Goal: Transaction & Acquisition: Purchase product/service

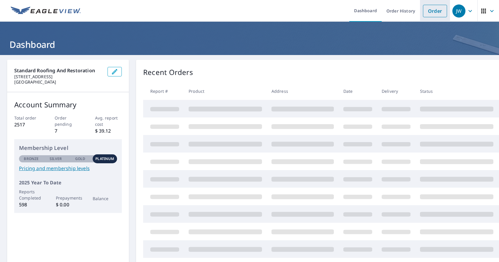
click at [436, 10] on link "Order" at bounding box center [435, 11] width 24 height 12
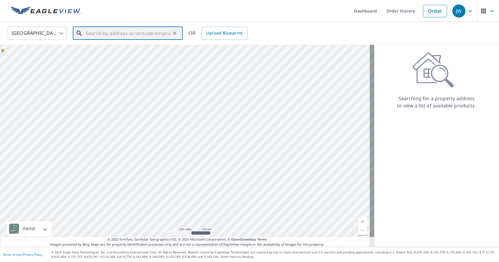
click at [89, 34] on input "text" at bounding box center [128, 33] width 85 height 17
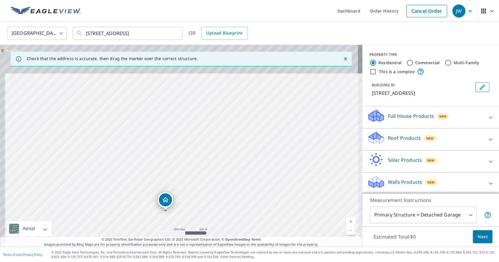
drag, startPoint x: 165, startPoint y: 184, endPoint x: 171, endPoint y: 225, distance: 42.4
click at [171, 225] on div "[STREET_ADDRESS]" at bounding box center [181, 146] width 362 height 202
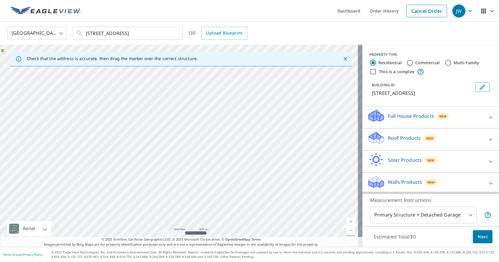
drag, startPoint x: 173, startPoint y: 92, endPoint x: 167, endPoint y: 187, distance: 95.3
click at [167, 187] on div "[STREET_ADDRESS]" at bounding box center [181, 146] width 362 height 202
drag, startPoint x: 166, startPoint y: 130, endPoint x: 158, endPoint y: 206, distance: 76.5
click at [158, 206] on div "[STREET_ADDRESS]" at bounding box center [181, 146] width 362 height 202
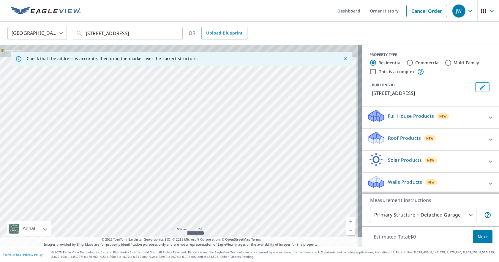
drag, startPoint x: 168, startPoint y: 125, endPoint x: 154, endPoint y: 202, distance: 78.7
click at [154, 202] on div "[STREET_ADDRESS]" at bounding box center [181, 146] width 362 height 202
drag, startPoint x: 158, startPoint y: 124, endPoint x: 146, endPoint y: 198, distance: 75.0
click at [146, 198] on div "[STREET_ADDRESS]" at bounding box center [181, 146] width 362 height 202
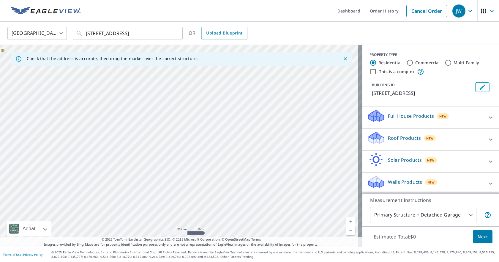
click at [137, 185] on div "[STREET_ADDRESS]" at bounding box center [181, 146] width 362 height 202
drag, startPoint x: 136, startPoint y: 148, endPoint x: 121, endPoint y: 182, distance: 37.1
click at [121, 182] on div "[STREET_ADDRESS]" at bounding box center [181, 146] width 362 height 202
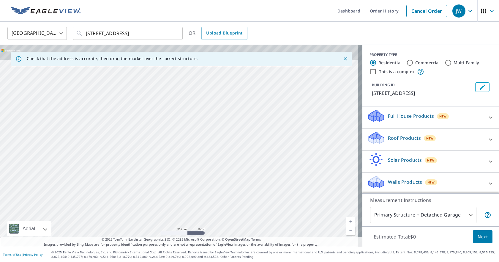
drag, startPoint x: 156, startPoint y: 102, endPoint x: 152, endPoint y: 177, distance: 75.0
click at [152, 177] on div "[STREET_ADDRESS]" at bounding box center [181, 146] width 362 height 202
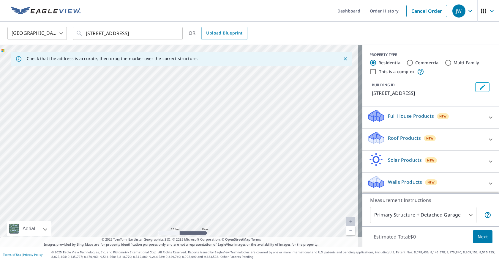
drag, startPoint x: 146, startPoint y: 134, endPoint x: 147, endPoint y: 92, distance: 41.9
click at [147, 92] on div "[STREET_ADDRESS]" at bounding box center [181, 146] width 362 height 202
drag, startPoint x: 156, startPoint y: 157, endPoint x: 150, endPoint y: 137, distance: 20.9
click at [150, 137] on div "[STREET_ADDRESS]" at bounding box center [181, 146] width 362 height 202
drag, startPoint x: 179, startPoint y: 182, endPoint x: 218, endPoint y: 168, distance: 41.1
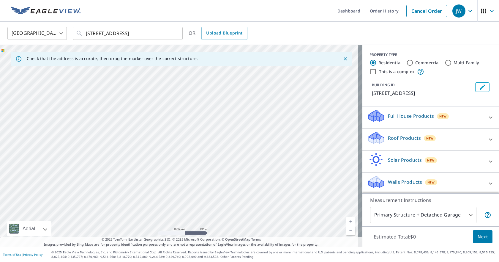
click at [218, 168] on div "[STREET_ADDRESS]" at bounding box center [181, 146] width 362 height 202
drag, startPoint x: 192, startPoint y: 196, endPoint x: 184, endPoint y: 166, distance: 30.9
click at [184, 166] on div "[STREET_ADDRESS]" at bounding box center [181, 146] width 362 height 202
drag, startPoint x: 176, startPoint y: 138, endPoint x: 204, endPoint y: -26, distance: 167.1
click at [204, 0] on html "JW JW Dashboard Order History Cancel Order [GEOGRAPHIC_DATA] [GEOGRAPHIC_DATA] …" at bounding box center [249, 131] width 499 height 262
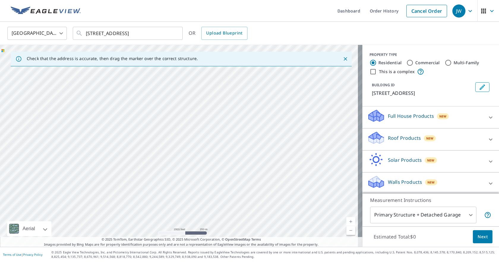
click at [224, 110] on div "[STREET_ADDRESS]" at bounding box center [181, 146] width 362 height 202
drag, startPoint x: 244, startPoint y: 149, endPoint x: 230, endPoint y: 87, distance: 63.0
click at [230, 87] on div "[STREET_ADDRESS]" at bounding box center [181, 146] width 362 height 202
drag, startPoint x: 125, startPoint y: 34, endPoint x: 124, endPoint y: 38, distance: 4.3
click at [125, 35] on input "[STREET_ADDRESS]" at bounding box center [128, 33] width 85 height 17
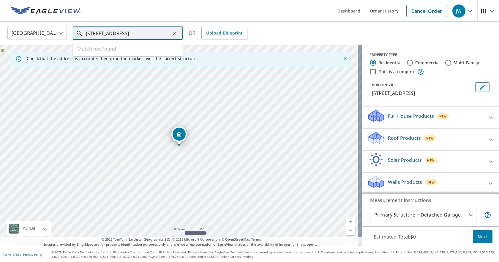
type input "[STREET_ADDRESS]"
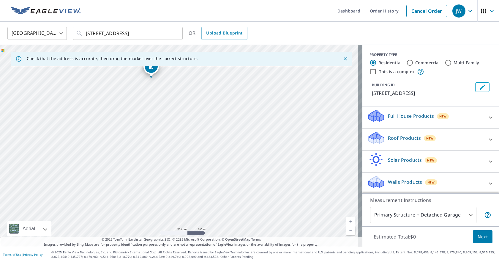
drag, startPoint x: 156, startPoint y: 156, endPoint x: 152, endPoint y: 90, distance: 65.5
click at [152, 90] on div "[STREET_ADDRESS]" at bounding box center [181, 146] width 362 height 202
drag, startPoint x: 238, startPoint y: 158, endPoint x: 158, endPoint y: 141, distance: 81.6
click at [158, 141] on div "[STREET_ADDRESS]" at bounding box center [181, 146] width 362 height 202
drag, startPoint x: 158, startPoint y: 139, endPoint x: 209, endPoint y: 236, distance: 109.2
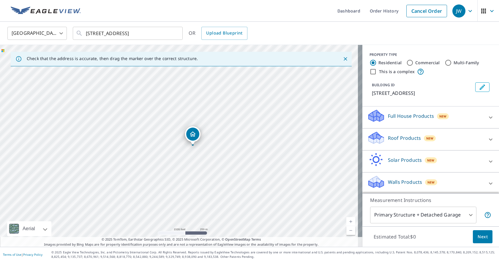
click at [209, 244] on div "Check that the address is accurate, then drag the marker over the correct struc…" at bounding box center [181, 146] width 362 height 202
drag, startPoint x: 211, startPoint y: 166, endPoint x: 208, endPoint y: 193, distance: 26.9
click at [208, 193] on div "[STREET_ADDRESS]" at bounding box center [181, 146] width 362 height 202
drag, startPoint x: 206, startPoint y: 150, endPoint x: 198, endPoint y: 276, distance: 125.9
click at [198, 261] on html "JW JW Dashboard Order History Cancel Order [GEOGRAPHIC_DATA] [GEOGRAPHIC_DATA] …" at bounding box center [249, 131] width 499 height 262
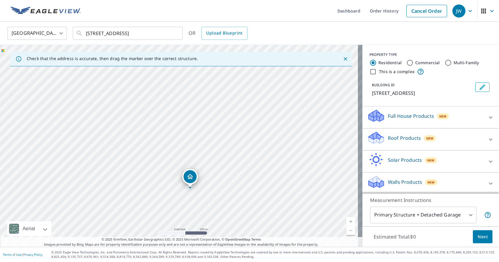
drag, startPoint x: 216, startPoint y: 188, endPoint x: 175, endPoint y: 269, distance: 90.3
click at [175, 261] on html "JW JW Dashboard Order History Cancel Order [GEOGRAPHIC_DATA] [GEOGRAPHIC_DATA] …" at bounding box center [249, 131] width 499 height 262
drag, startPoint x: 187, startPoint y: 191, endPoint x: 191, endPoint y: 200, distance: 9.3
click at [187, 191] on div "[STREET_ADDRESS]" at bounding box center [181, 146] width 362 height 202
drag, startPoint x: 222, startPoint y: 100, endPoint x: 318, endPoint y: 81, distance: 98.1
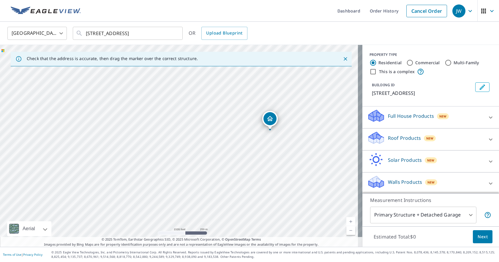
click at [318, 81] on div "[STREET_ADDRESS]" at bounding box center [181, 146] width 362 height 202
drag, startPoint x: 172, startPoint y: 78, endPoint x: 178, endPoint y: 71, distance: 9.5
click at [178, 71] on div "[STREET_ADDRESS]" at bounding box center [181, 146] width 362 height 202
drag, startPoint x: 156, startPoint y: 173, endPoint x: 175, endPoint y: 85, distance: 90.0
click at [175, 85] on div "[STREET_ADDRESS]" at bounding box center [181, 146] width 362 height 202
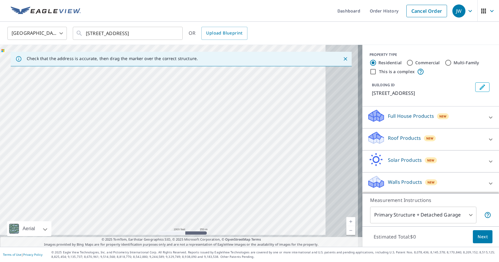
drag, startPoint x: 233, startPoint y: 150, endPoint x: 157, endPoint y: 116, distance: 83.1
click at [157, 116] on div "[STREET_ADDRESS]" at bounding box center [181, 146] width 362 height 202
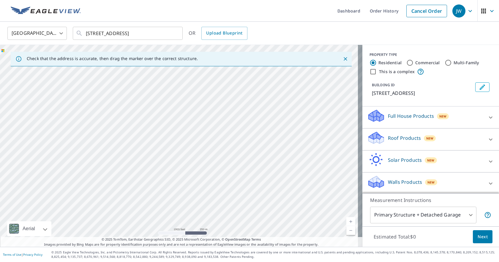
drag, startPoint x: 170, startPoint y: 159, endPoint x: 171, endPoint y: 98, distance: 61.2
click at [171, 98] on div "[STREET_ADDRESS]" at bounding box center [181, 146] width 362 height 202
click at [175, 34] on icon "Clear" at bounding box center [175, 33] width 4 height 4
drag, startPoint x: 93, startPoint y: 102, endPoint x: 118, endPoint y: 108, distance: 26.0
click at [118, 108] on div "[STREET_ADDRESS]" at bounding box center [181, 146] width 362 height 202
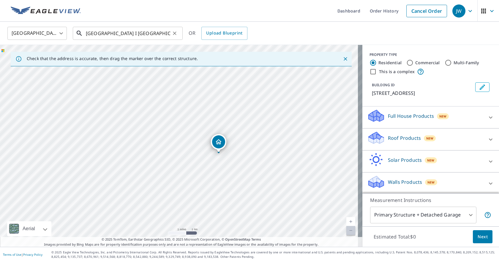
click at [163, 34] on input "[GEOGRAPHIC_DATA] I [GEOGRAPHIC_DATA]" at bounding box center [128, 33] width 85 height 17
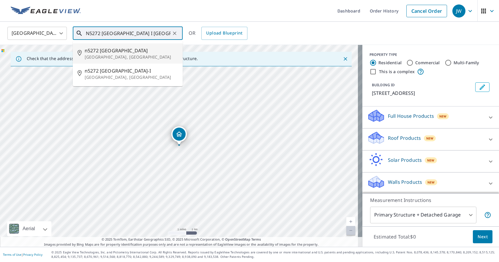
click at [111, 49] on span "n5272 [GEOGRAPHIC_DATA]" at bounding box center [131, 50] width 93 height 7
type input "n5272 [GEOGRAPHIC_DATA], [GEOGRAPHIC_DATA]"
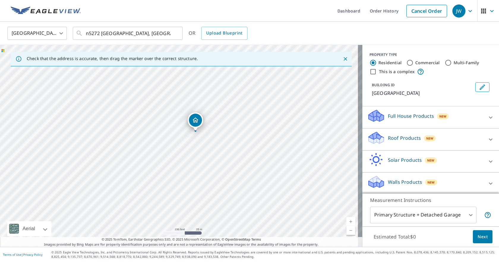
click at [194, 189] on div "[GEOGRAPHIC_DATA]" at bounding box center [181, 146] width 362 height 202
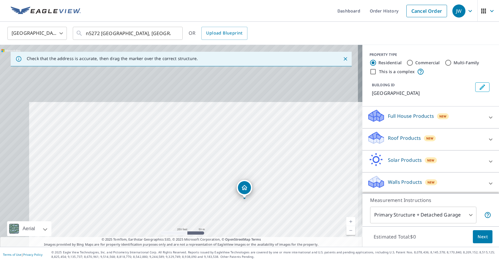
drag, startPoint x: 236, startPoint y: 177, endPoint x: 244, endPoint y: 227, distance: 50.9
click at [244, 227] on div "[GEOGRAPHIC_DATA]" at bounding box center [181, 146] width 362 height 202
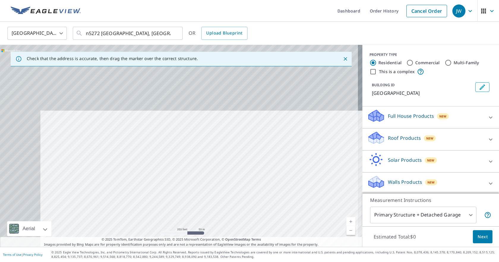
click at [220, 199] on div "[GEOGRAPHIC_DATA]" at bounding box center [181, 146] width 362 height 202
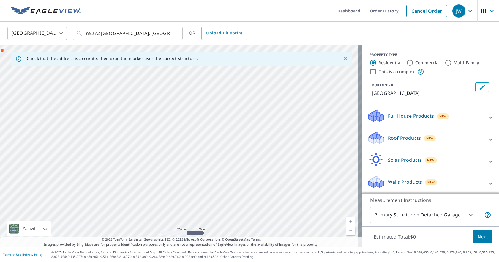
drag, startPoint x: 211, startPoint y: 186, endPoint x: 213, endPoint y: 190, distance: 4.1
click at [213, 190] on div "[GEOGRAPHIC_DATA]" at bounding box center [181, 146] width 362 height 202
drag, startPoint x: 223, startPoint y: 180, endPoint x: 175, endPoint y: 112, distance: 83.4
click at [175, 112] on div "[GEOGRAPHIC_DATA]" at bounding box center [181, 146] width 362 height 202
drag, startPoint x: 222, startPoint y: 171, endPoint x: 174, endPoint y: 100, distance: 86.5
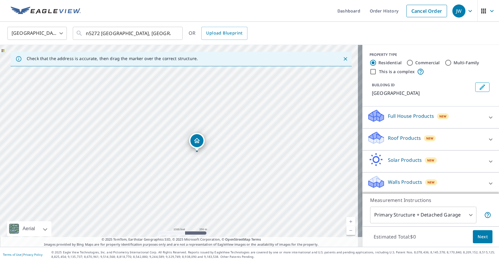
click at [176, 98] on div "[GEOGRAPHIC_DATA]" at bounding box center [181, 146] width 362 height 202
drag, startPoint x: 182, startPoint y: 166, endPoint x: 186, endPoint y: 107, distance: 59.2
click at [186, 107] on div "[GEOGRAPHIC_DATA]" at bounding box center [181, 146] width 362 height 202
click at [172, 130] on div "[GEOGRAPHIC_DATA]" at bounding box center [181, 146] width 362 height 202
drag, startPoint x: 164, startPoint y: 156, endPoint x: 170, endPoint y: 99, distance: 57.6
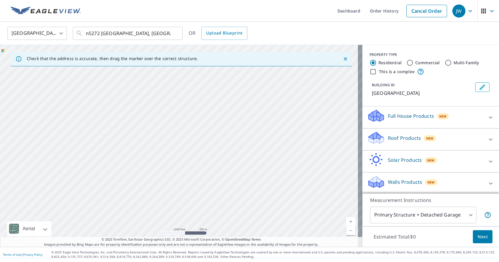
click at [170, 99] on div "[GEOGRAPHIC_DATA]" at bounding box center [181, 146] width 362 height 202
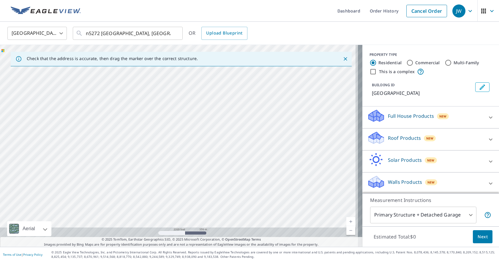
drag, startPoint x: 170, startPoint y: 154, endPoint x: 168, endPoint y: 83, distance: 70.8
click at [168, 84] on div "[GEOGRAPHIC_DATA]" at bounding box center [181, 146] width 362 height 202
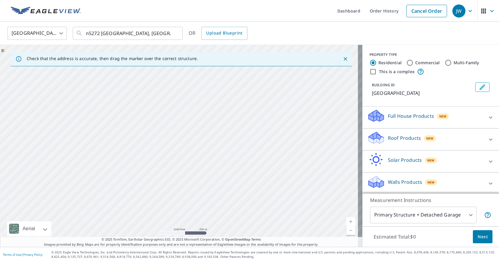
drag, startPoint x: 170, startPoint y: 161, endPoint x: 174, endPoint y: 108, distance: 53.7
click at [174, 108] on div "[GEOGRAPHIC_DATA]" at bounding box center [181, 146] width 362 height 202
drag, startPoint x: 174, startPoint y: 167, endPoint x: 175, endPoint y: 106, distance: 61.2
click at [175, 111] on div "[GEOGRAPHIC_DATA]" at bounding box center [181, 146] width 362 height 202
drag, startPoint x: 177, startPoint y: 169, endPoint x: 175, endPoint y: 112, distance: 57.4
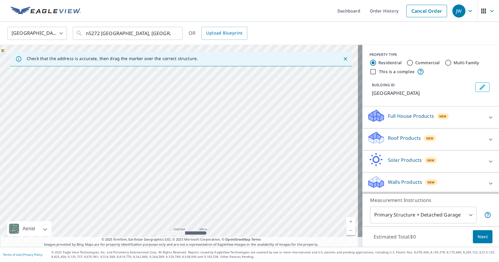
click at [176, 116] on div "[GEOGRAPHIC_DATA]" at bounding box center [181, 146] width 362 height 202
drag, startPoint x: 173, startPoint y: 165, endPoint x: 176, endPoint y: 116, distance: 48.8
click at [176, 116] on div "[GEOGRAPHIC_DATA]" at bounding box center [181, 146] width 362 height 202
drag, startPoint x: 181, startPoint y: 132, endPoint x: 182, endPoint y: 84, distance: 47.8
click at [182, 85] on div "[GEOGRAPHIC_DATA]" at bounding box center [181, 146] width 362 height 202
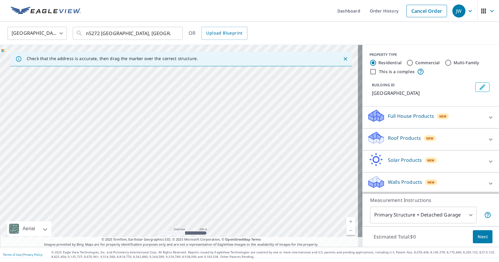
drag, startPoint x: 193, startPoint y: 152, endPoint x: 191, endPoint y: 103, distance: 49.1
click at [191, 103] on div "[GEOGRAPHIC_DATA]" at bounding box center [181, 146] width 362 height 202
drag, startPoint x: 187, startPoint y: 163, endPoint x: 187, endPoint y: 115, distance: 48.1
click at [187, 115] on div "[GEOGRAPHIC_DATA]" at bounding box center [181, 146] width 362 height 202
drag, startPoint x: 183, startPoint y: 157, endPoint x: 183, endPoint y: 119, distance: 38.3
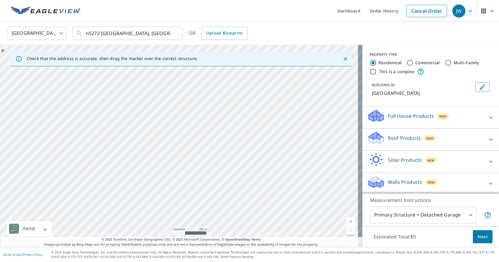
click at [183, 119] on div "[GEOGRAPHIC_DATA]" at bounding box center [181, 146] width 362 height 202
drag, startPoint x: 153, startPoint y: 127, endPoint x: 159, endPoint y: 166, distance: 38.8
click at [159, 166] on div "[GEOGRAPHIC_DATA]" at bounding box center [181, 146] width 362 height 202
drag, startPoint x: 186, startPoint y: 116, endPoint x: 163, endPoint y: 196, distance: 83.7
click at [163, 196] on div "[GEOGRAPHIC_DATA]" at bounding box center [181, 146] width 362 height 202
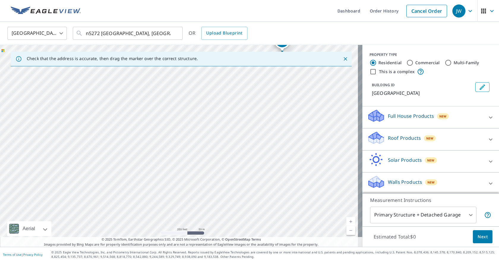
drag, startPoint x: 153, startPoint y: 115, endPoint x: 135, endPoint y: 186, distance: 72.7
click at [135, 186] on div "[GEOGRAPHIC_DATA]" at bounding box center [181, 146] width 362 height 202
drag, startPoint x: 152, startPoint y: 182, endPoint x: 160, endPoint y: 159, distance: 24.8
click at [160, 159] on div "[GEOGRAPHIC_DATA]" at bounding box center [181, 146] width 362 height 202
drag, startPoint x: 109, startPoint y: 144, endPoint x: 134, endPoint y: 141, distance: 24.6
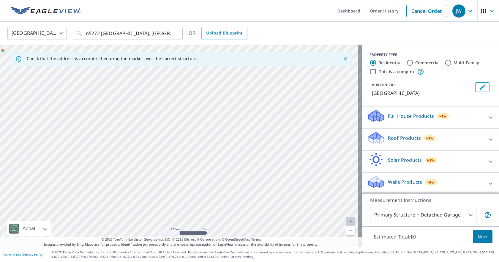
click at [134, 141] on div "[GEOGRAPHIC_DATA]" at bounding box center [181, 146] width 362 height 202
drag, startPoint x: 137, startPoint y: 148, endPoint x: 149, endPoint y: 149, distance: 11.6
click at [149, 149] on div "[GEOGRAPHIC_DATA]" at bounding box center [181, 146] width 362 height 202
drag, startPoint x: 154, startPoint y: 159, endPoint x: 148, endPoint y: 127, distance: 32.5
click at [148, 127] on div "[GEOGRAPHIC_DATA]" at bounding box center [181, 146] width 362 height 202
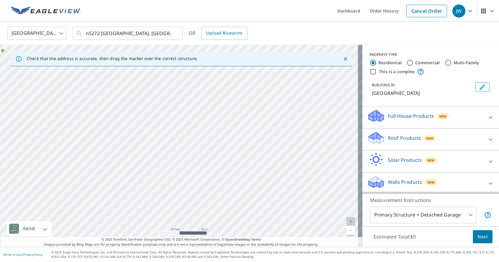
drag, startPoint x: 111, startPoint y: 99, endPoint x: 120, endPoint y: 134, distance: 36.2
click at [120, 134] on div "[GEOGRAPHIC_DATA]" at bounding box center [181, 146] width 362 height 202
drag, startPoint x: 289, startPoint y: 83, endPoint x: 134, endPoint y: 143, distance: 166.3
drag, startPoint x: 223, startPoint y: 178, endPoint x: 217, endPoint y: 168, distance: 10.9
click at [217, 168] on div "[STREET_ADDRESS]" at bounding box center [181, 146] width 362 height 202
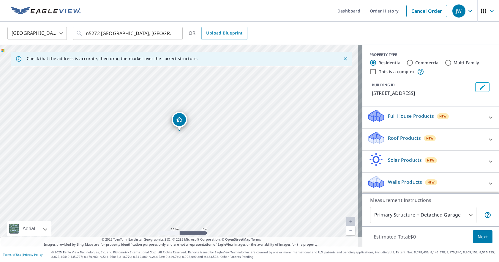
drag, startPoint x: 213, startPoint y: 181, endPoint x: 217, endPoint y: 156, distance: 25.4
click at [217, 156] on div "[STREET_ADDRESS]" at bounding box center [181, 146] width 362 height 202
drag, startPoint x: 177, startPoint y: 119, endPoint x: 122, endPoint y: 135, distance: 57.3
click at [489, 140] on icon at bounding box center [491, 139] width 4 height 2
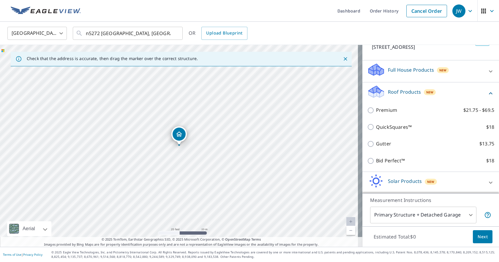
scroll to position [9, 0]
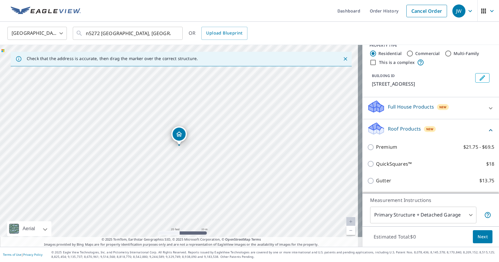
click at [487, 106] on icon at bounding box center [490, 108] width 7 height 7
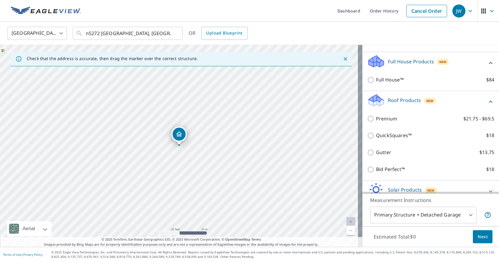
scroll to position [86, 0]
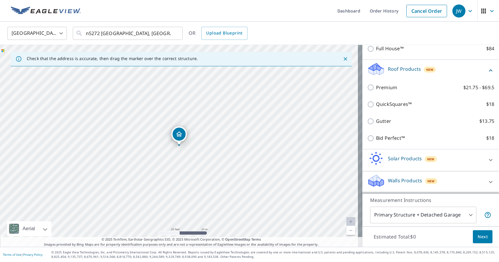
click at [487, 180] on icon at bounding box center [490, 181] width 7 height 7
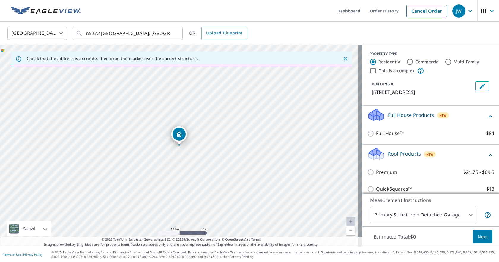
scroll to position [0, 0]
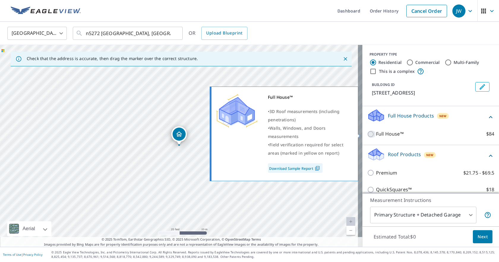
drag, startPoint x: 365, startPoint y: 134, endPoint x: 379, endPoint y: 138, distance: 14.4
click at [368, 135] on input "Full House™ $84" at bounding box center [371, 133] width 9 height 7
checkbox input "true"
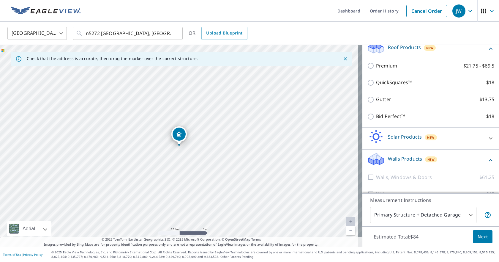
scroll to position [138, 0]
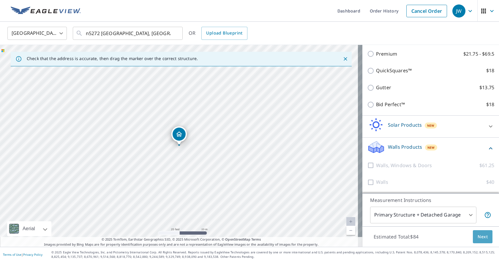
click at [480, 237] on span "Next" at bounding box center [483, 236] width 10 height 7
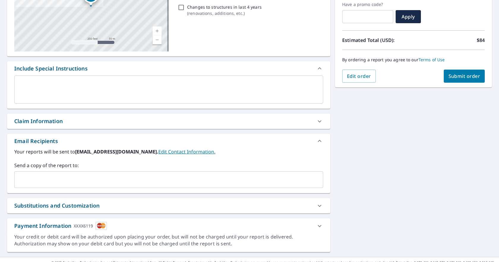
scroll to position [112, 0]
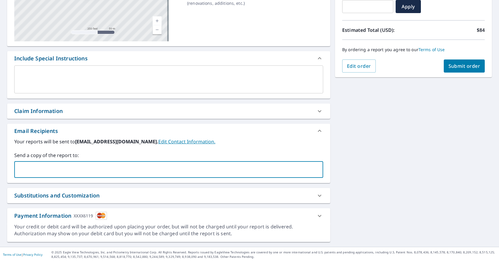
click at [30, 166] on input "text" at bounding box center [164, 169] width 295 height 11
type input "D"
type input "[PERSON_NAME][EMAIL_ADDRESS][DOMAIN_NAME]"
click at [457, 64] on span "Submit order" at bounding box center [465, 66] width 32 height 7
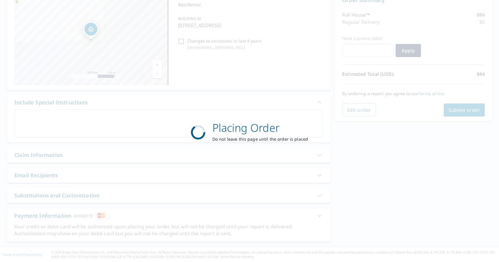
scroll to position [68, 0]
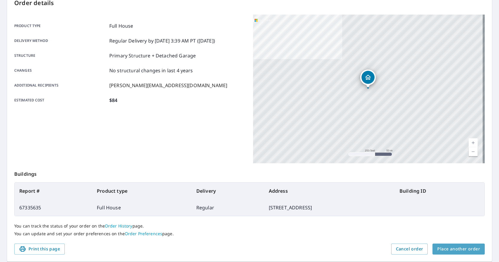
click at [462, 252] on span "Place another order" at bounding box center [458, 248] width 43 height 7
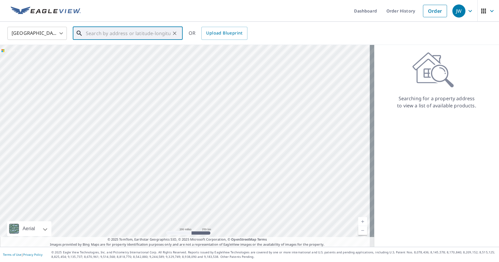
click at [90, 33] on input "text" at bounding box center [128, 33] width 85 height 17
click at [97, 48] on span "[STREET_ADDRESS][US_STATE]" at bounding box center [131, 50] width 93 height 7
type input "[STREET_ADDRESS][US_STATE]"
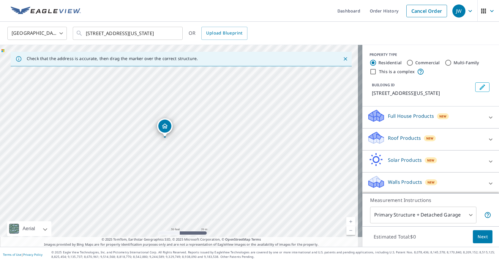
drag, startPoint x: 179, startPoint y: 157, endPoint x: 165, endPoint y: 149, distance: 16.1
click at [165, 149] on div "[STREET_ADDRESS][US_STATE]" at bounding box center [181, 146] width 362 height 202
click at [489, 140] on icon at bounding box center [491, 139] width 4 height 2
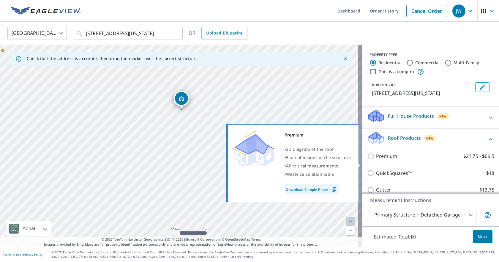
click at [367, 160] on input "Premium $21.75 - $69.5" at bounding box center [371, 156] width 9 height 7
checkbox input "true"
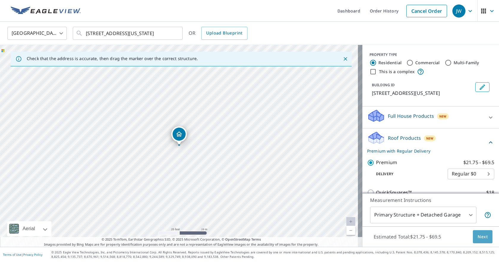
click at [481, 239] on span "Next" at bounding box center [483, 236] width 10 height 7
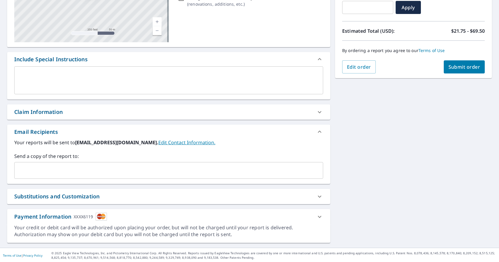
scroll to position [112, 0]
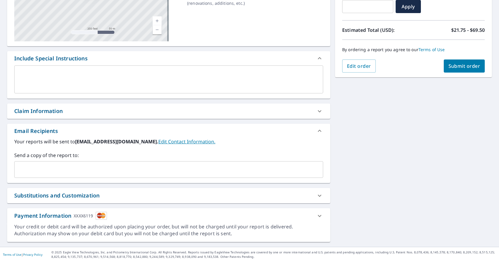
click at [41, 167] on input "text" at bounding box center [164, 169] width 295 height 11
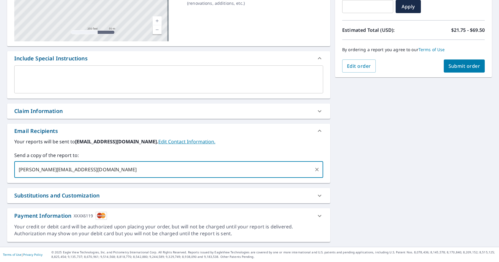
type input "[PERSON_NAME][EMAIL_ADDRESS][DOMAIN_NAME]"
click at [465, 66] on span "Submit order" at bounding box center [465, 66] width 32 height 7
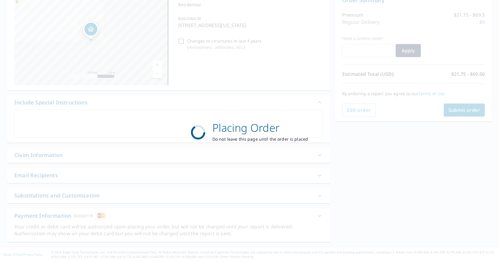
scroll to position [68, 0]
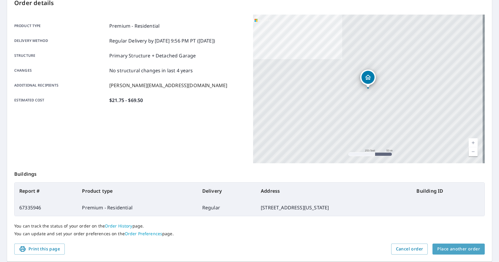
click at [473, 250] on span "Place another order" at bounding box center [458, 248] width 43 height 7
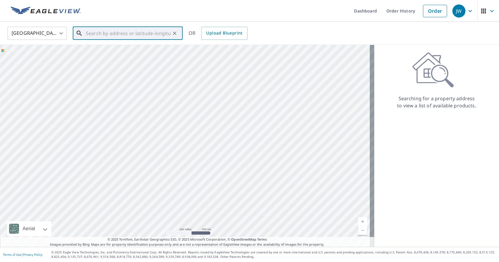
click at [92, 31] on input "text" at bounding box center [128, 33] width 85 height 17
click at [113, 51] on span "[STREET_ADDRESS][US_STATE]" at bounding box center [131, 50] width 93 height 7
type input "[STREET_ADDRESS][US_STATE]"
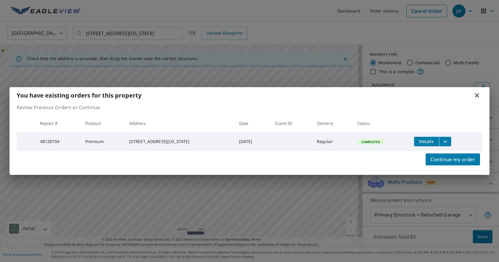
click at [447, 140] on icon "filesDropdownBtn-48128704" at bounding box center [445, 141] width 7 height 7
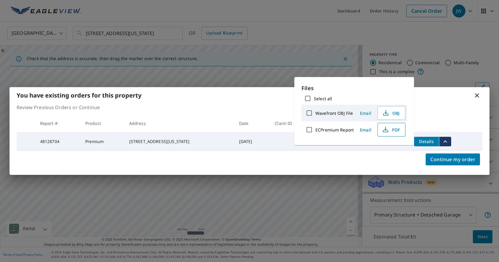
click at [393, 128] on span "PDF" at bounding box center [390, 129] width 19 height 7
click at [477, 93] on icon at bounding box center [477, 95] width 7 height 7
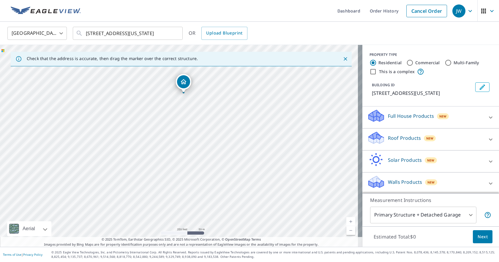
drag, startPoint x: 199, startPoint y: 179, endPoint x: 182, endPoint y: 122, distance: 59.6
click at [183, 118] on div "[STREET_ADDRESS][US_STATE]" at bounding box center [181, 146] width 362 height 202
drag, startPoint x: 189, startPoint y: 94, endPoint x: 168, endPoint y: 120, distance: 33.5
click at [168, 120] on div "[STREET_ADDRESS][US_STATE]" at bounding box center [181, 146] width 362 height 202
